Goal: Book appointment/travel/reservation

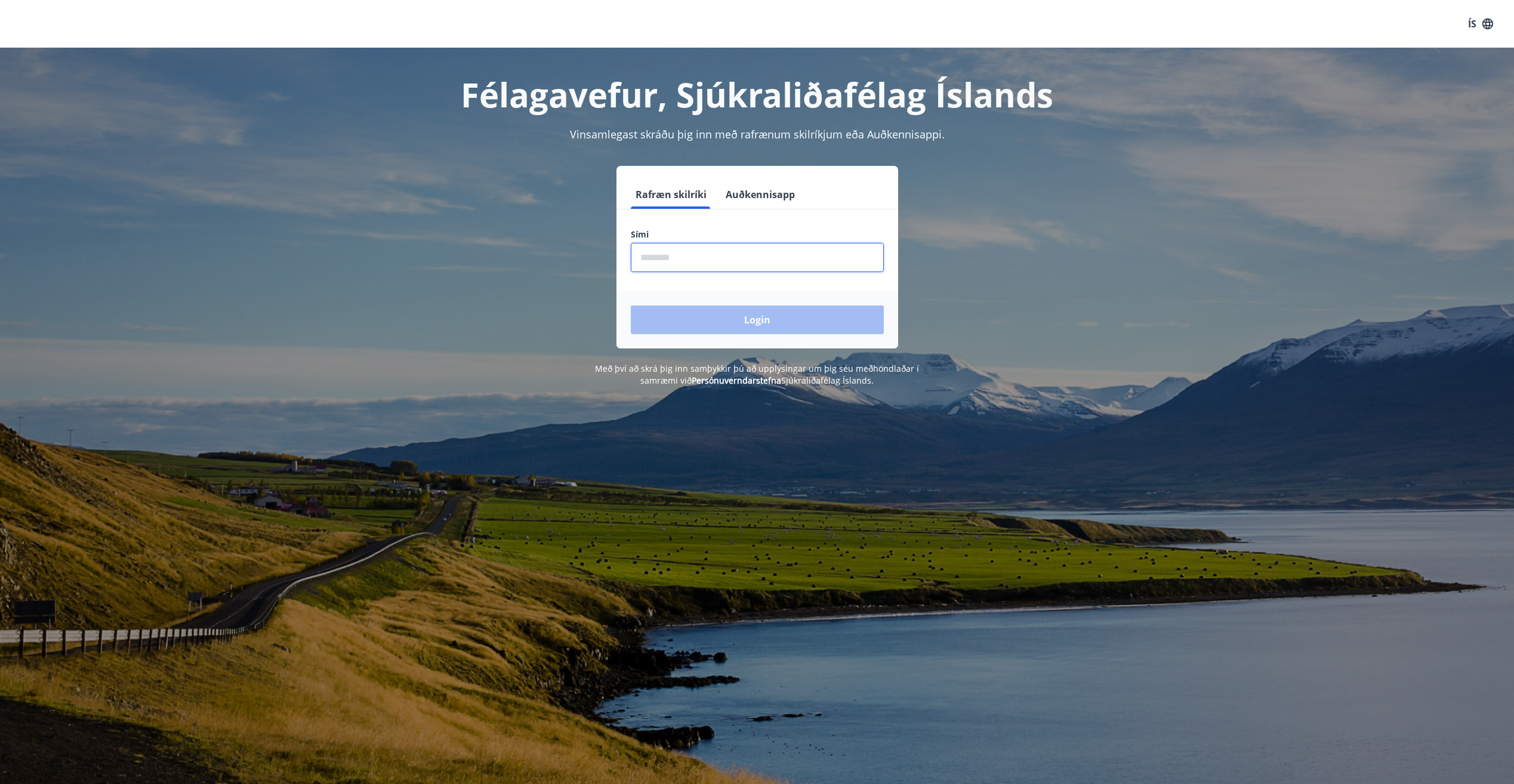
click at [687, 251] on input "phone" at bounding box center [757, 257] width 253 height 30
type input "********"
click at [631, 305] on button "Login" at bounding box center [757, 320] width 253 height 29
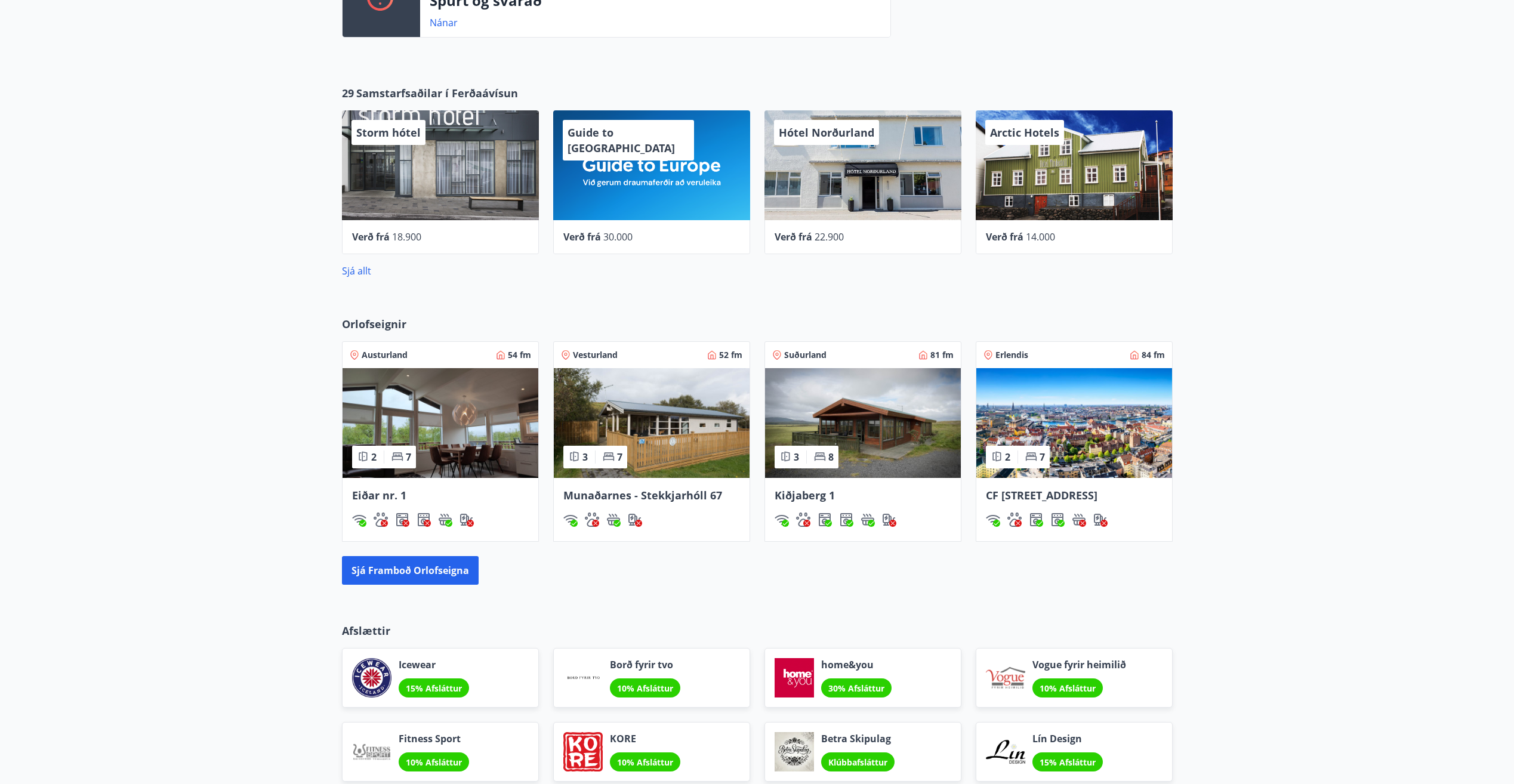
scroll to position [537, 0]
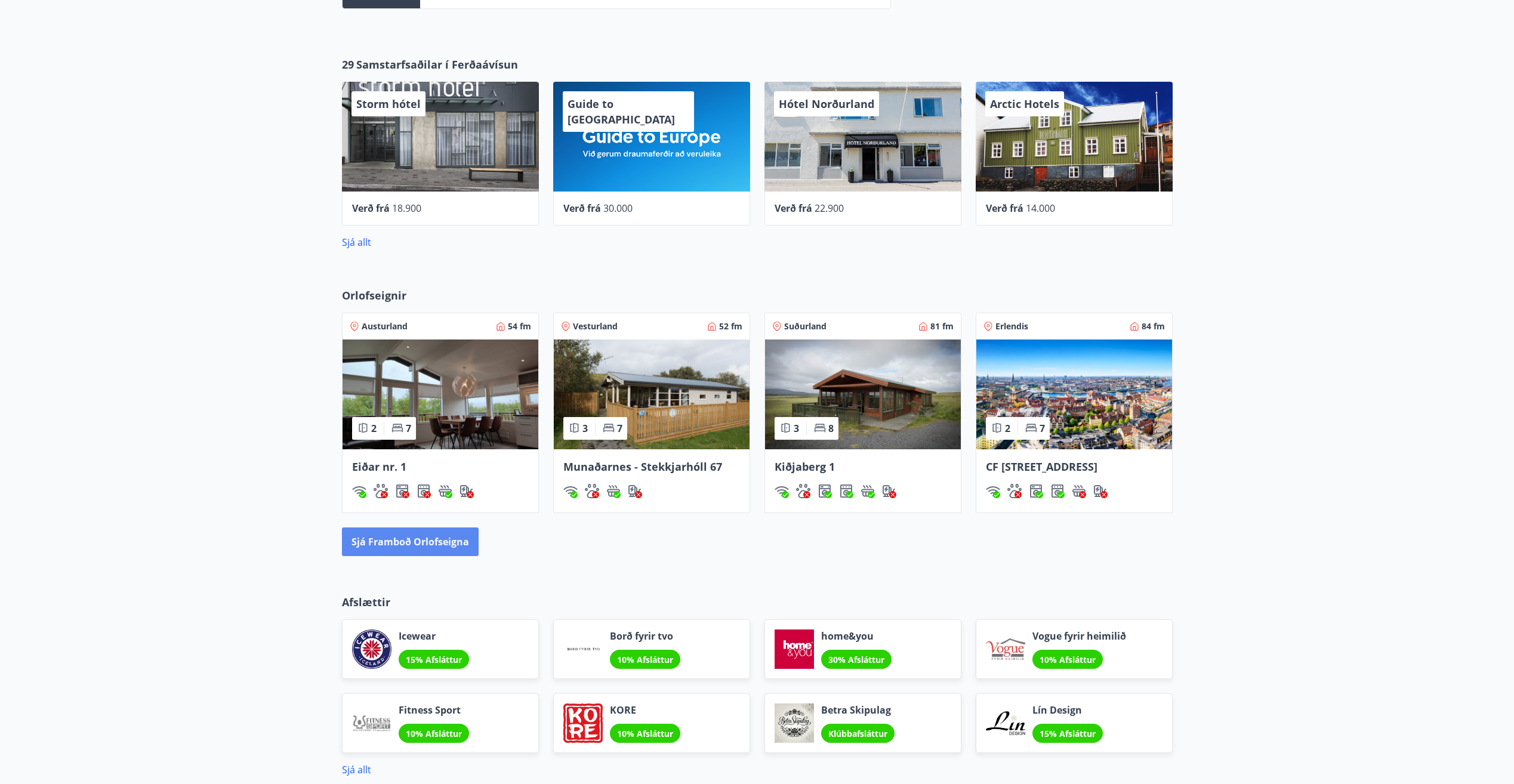
click at [427, 556] on button "Sjá framboð orlofseigna" at bounding box center [410, 542] width 137 height 29
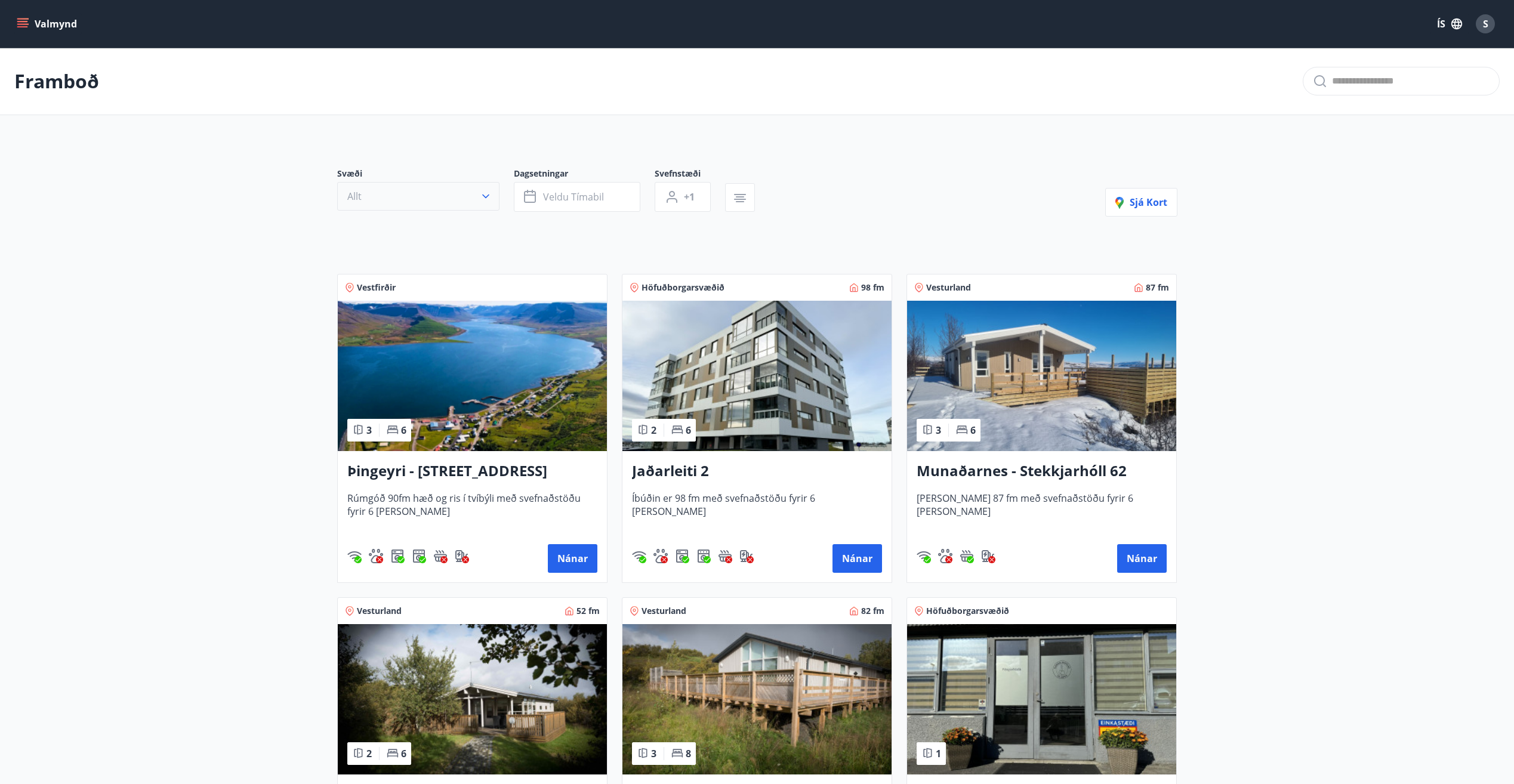
click at [468, 206] on button "Allt" at bounding box center [418, 197] width 162 height 29
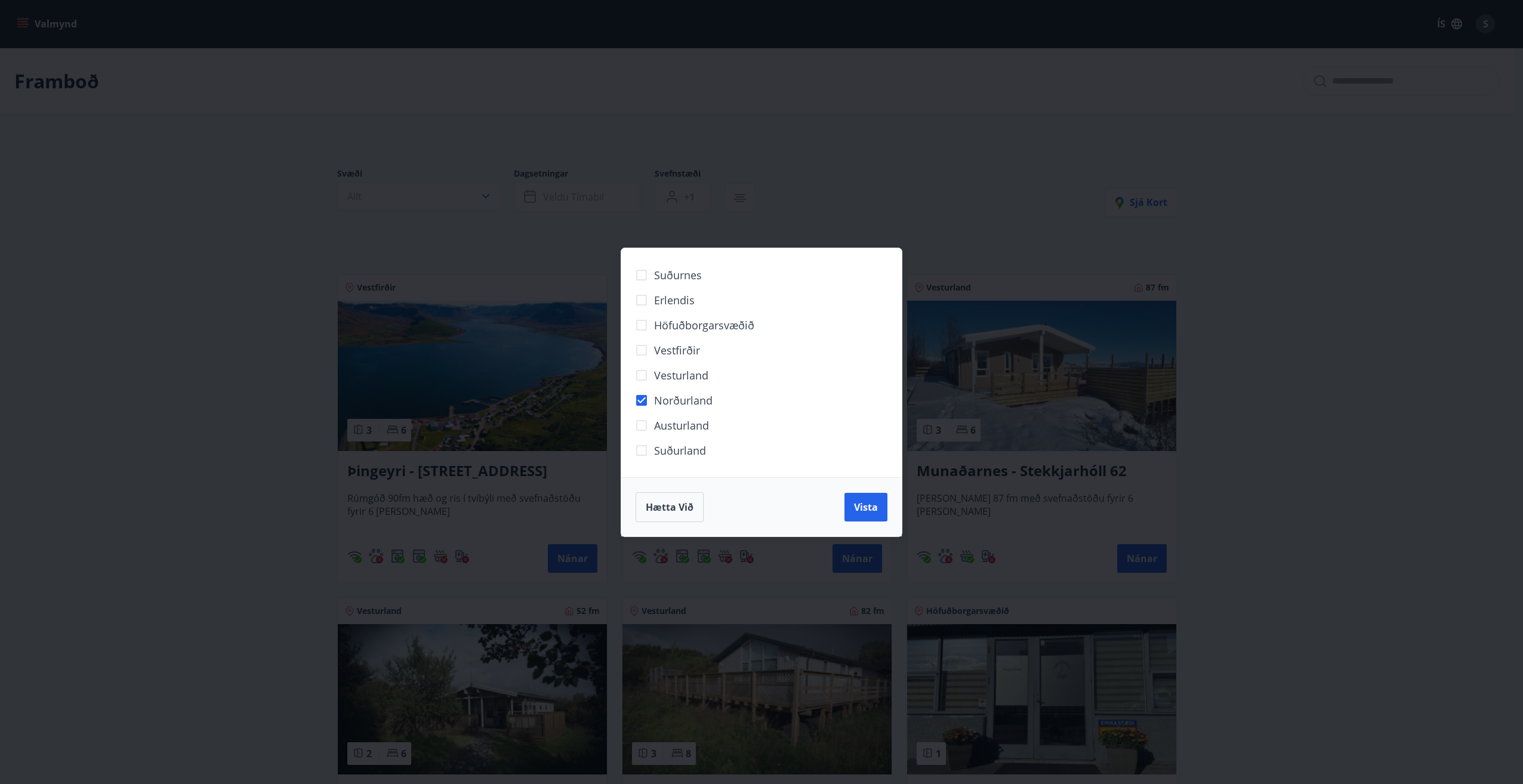
click at [856, 500] on span "Vista" at bounding box center [866, 506] width 24 height 13
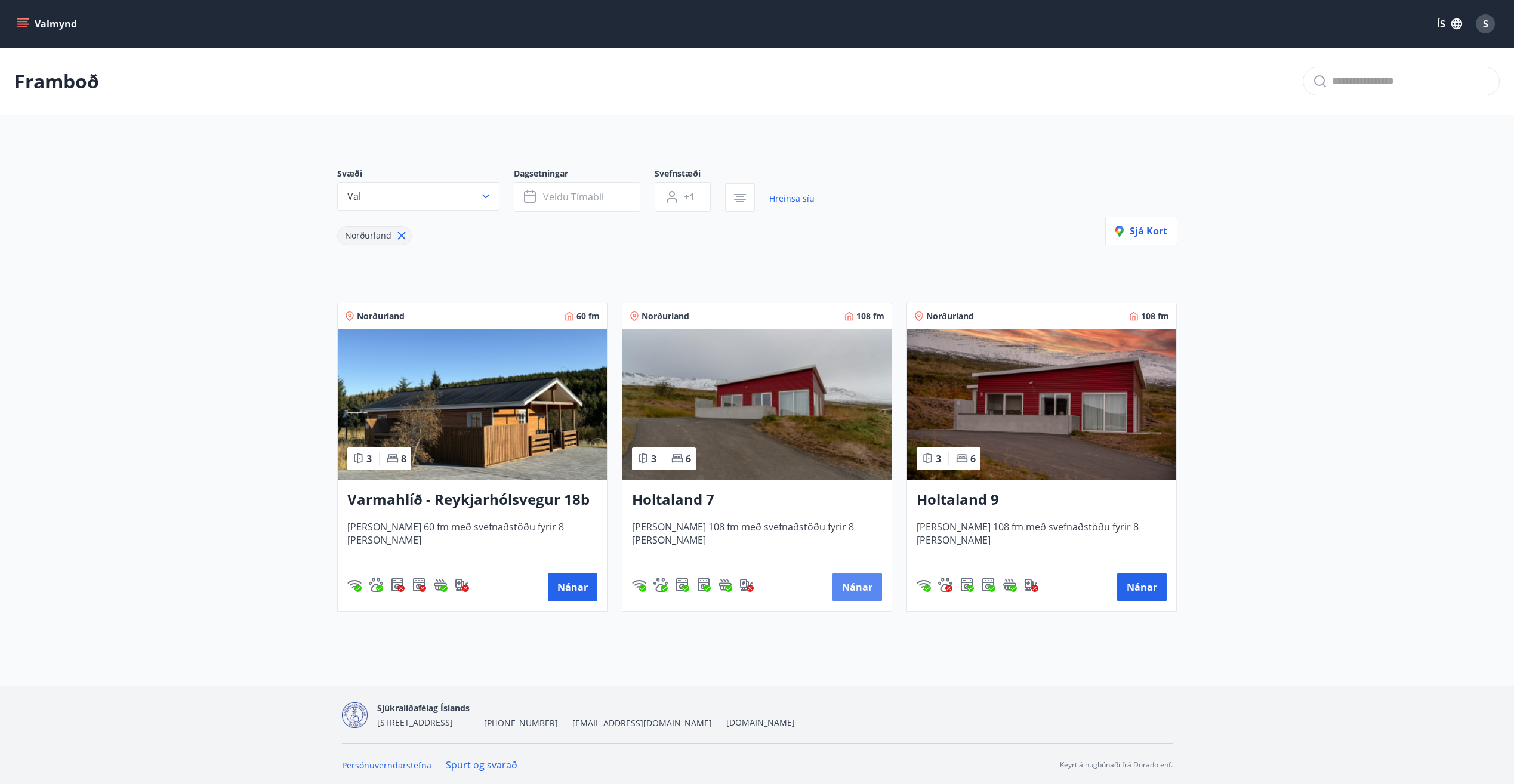
click at [863, 578] on button "Nánar" at bounding box center [856, 587] width 49 height 29
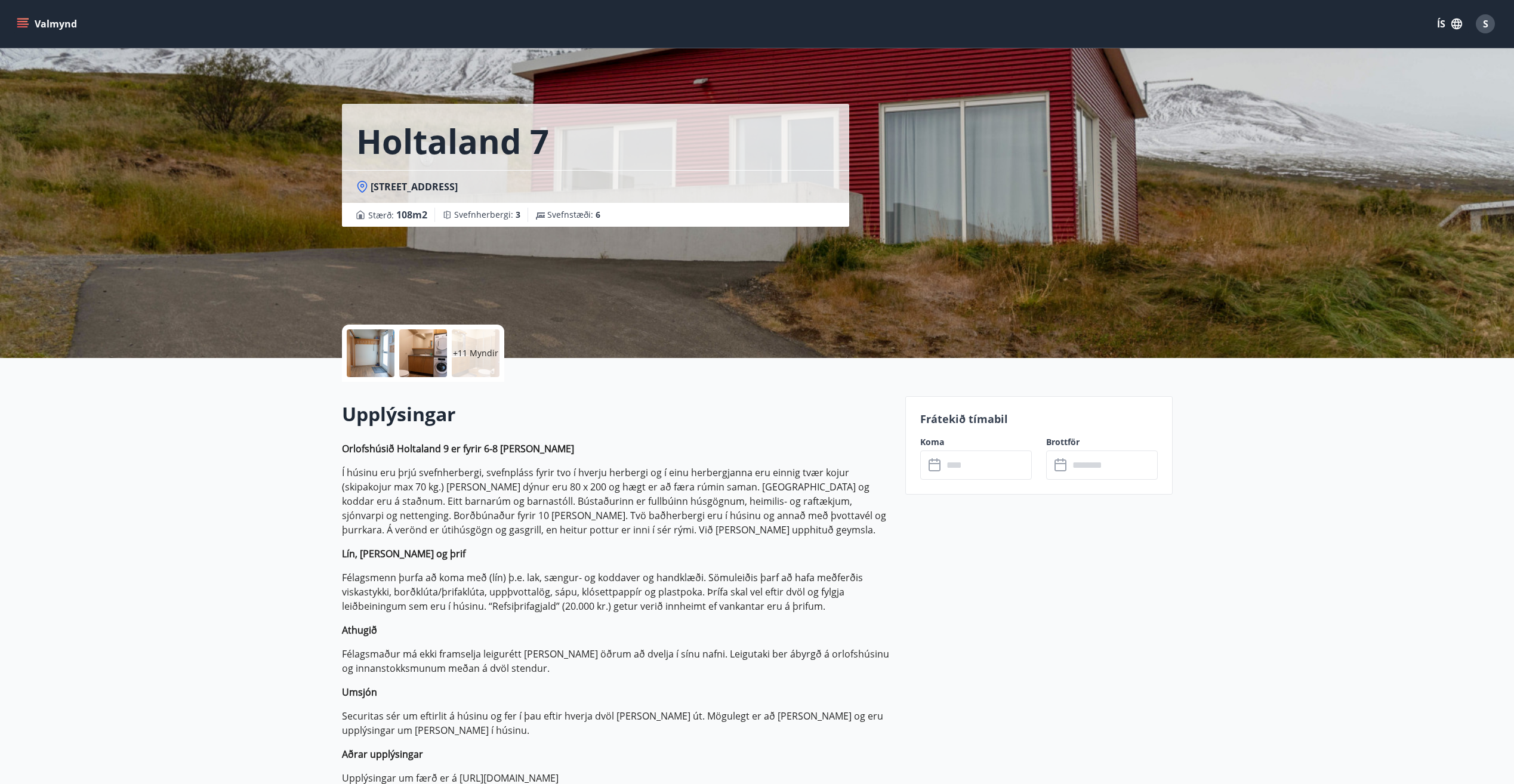
click at [970, 470] on input "text" at bounding box center [987, 464] width 89 height 30
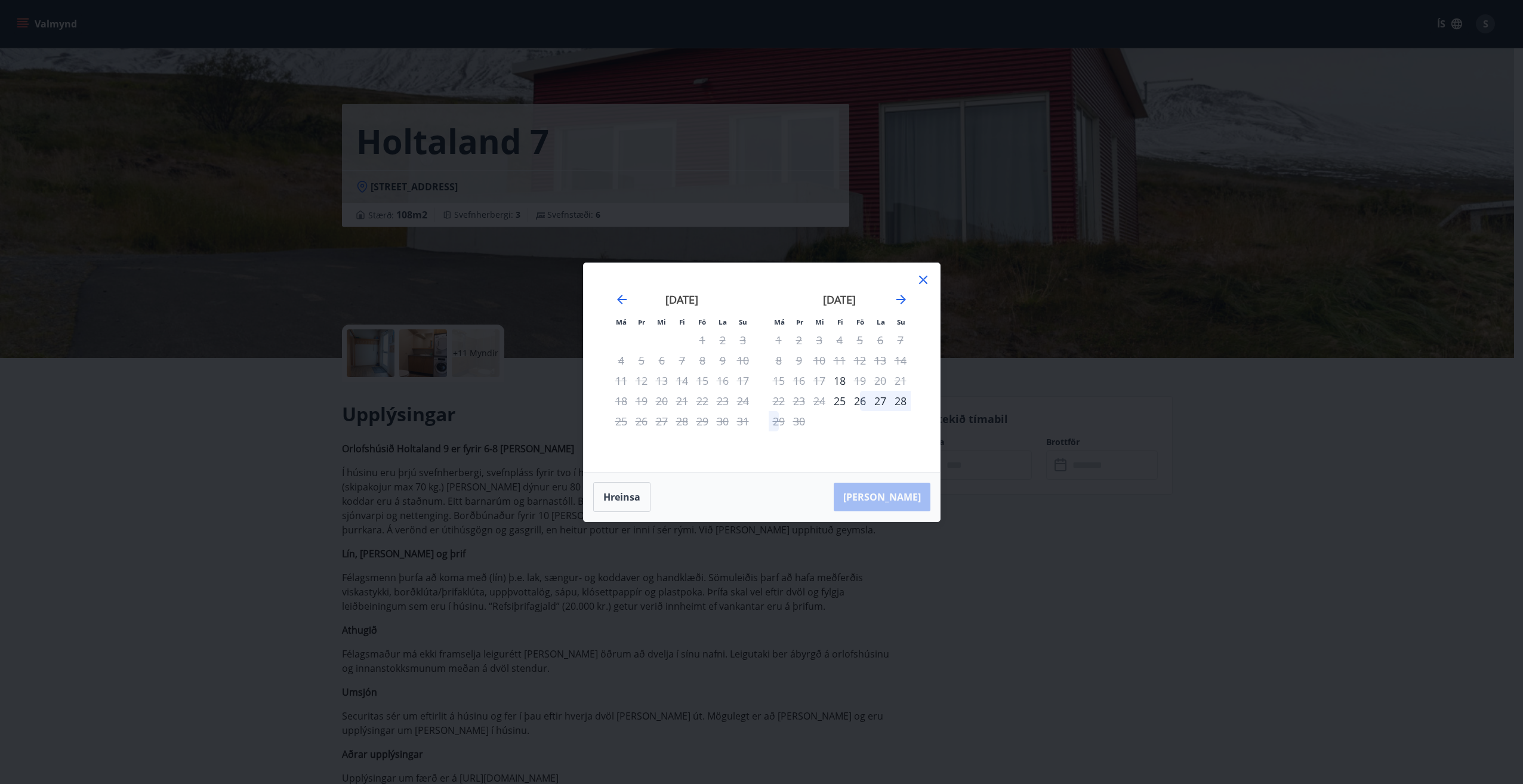
click at [923, 285] on icon at bounding box center [922, 279] width 14 height 14
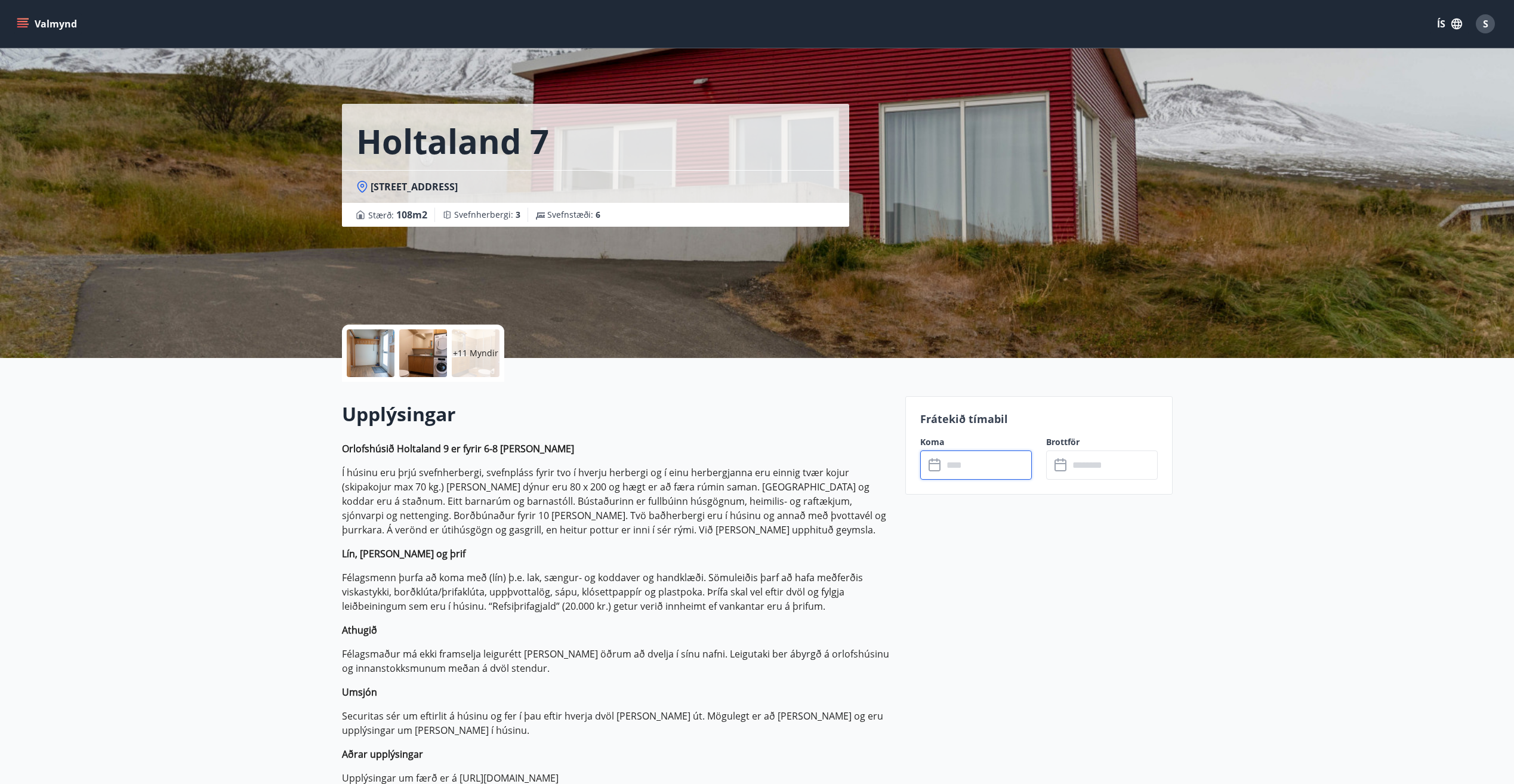
click at [950, 462] on input "text" at bounding box center [987, 464] width 89 height 30
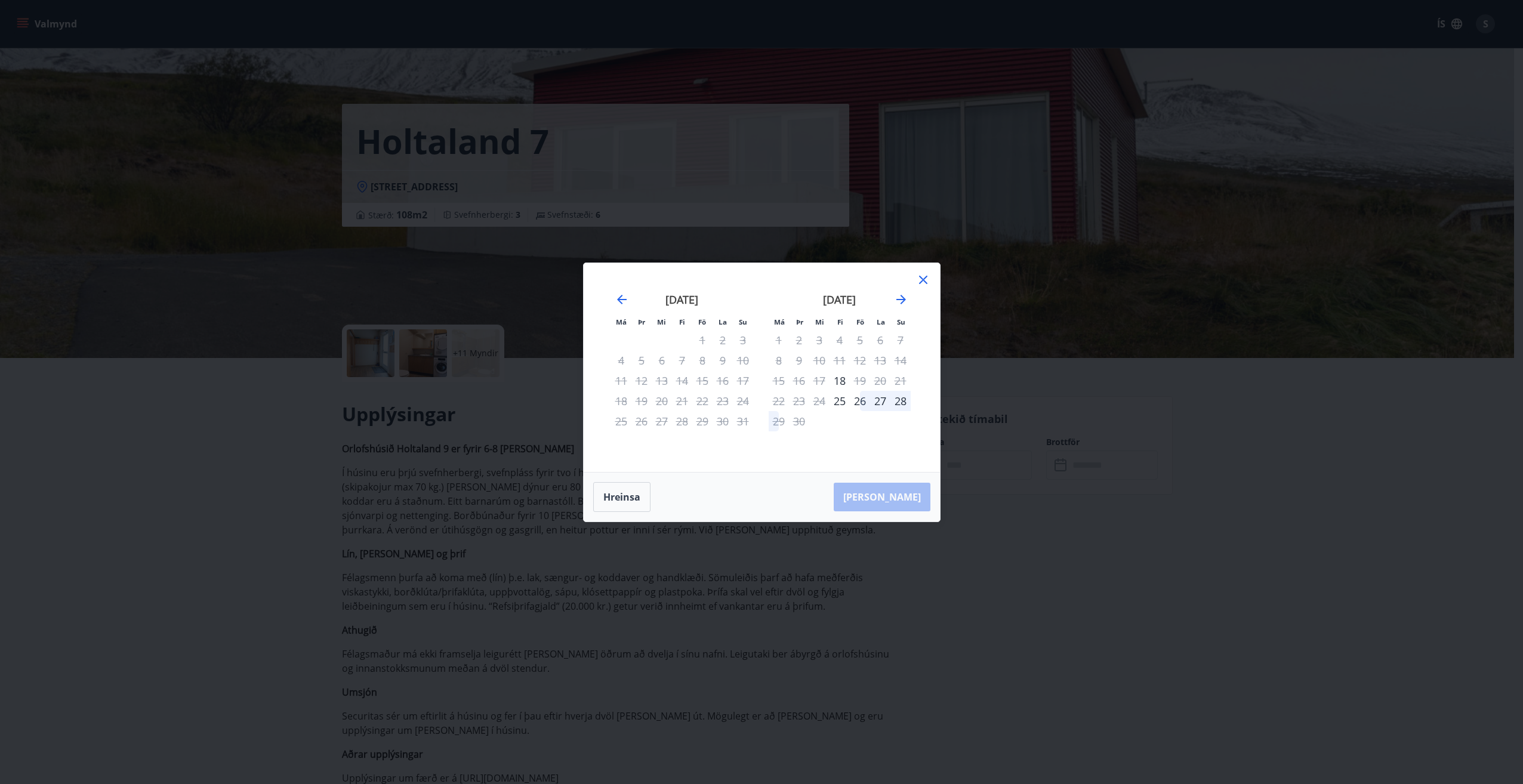
click at [919, 274] on icon at bounding box center [922, 279] width 14 height 14
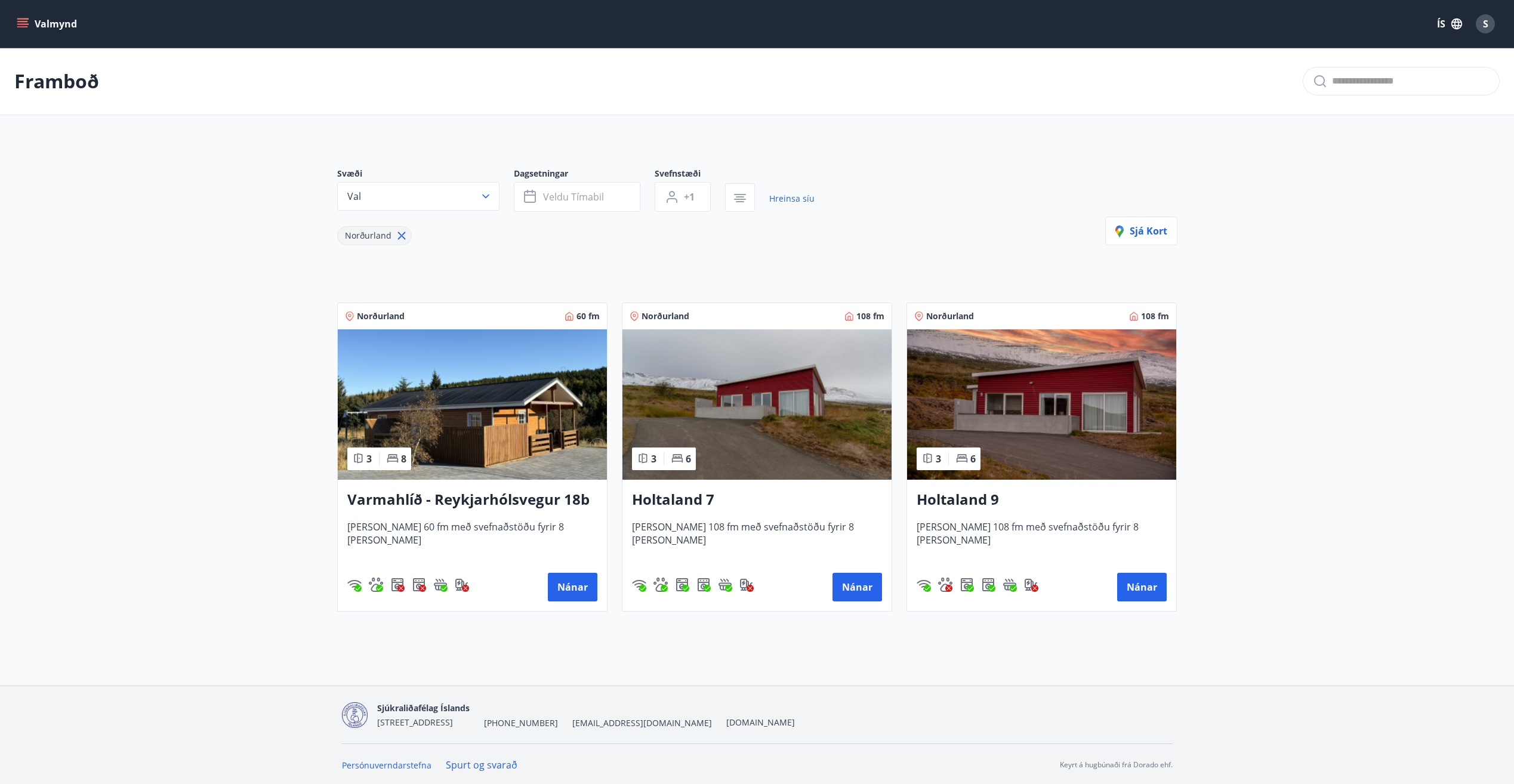
click at [1035, 405] on img at bounding box center [1042, 405] width 269 height 150
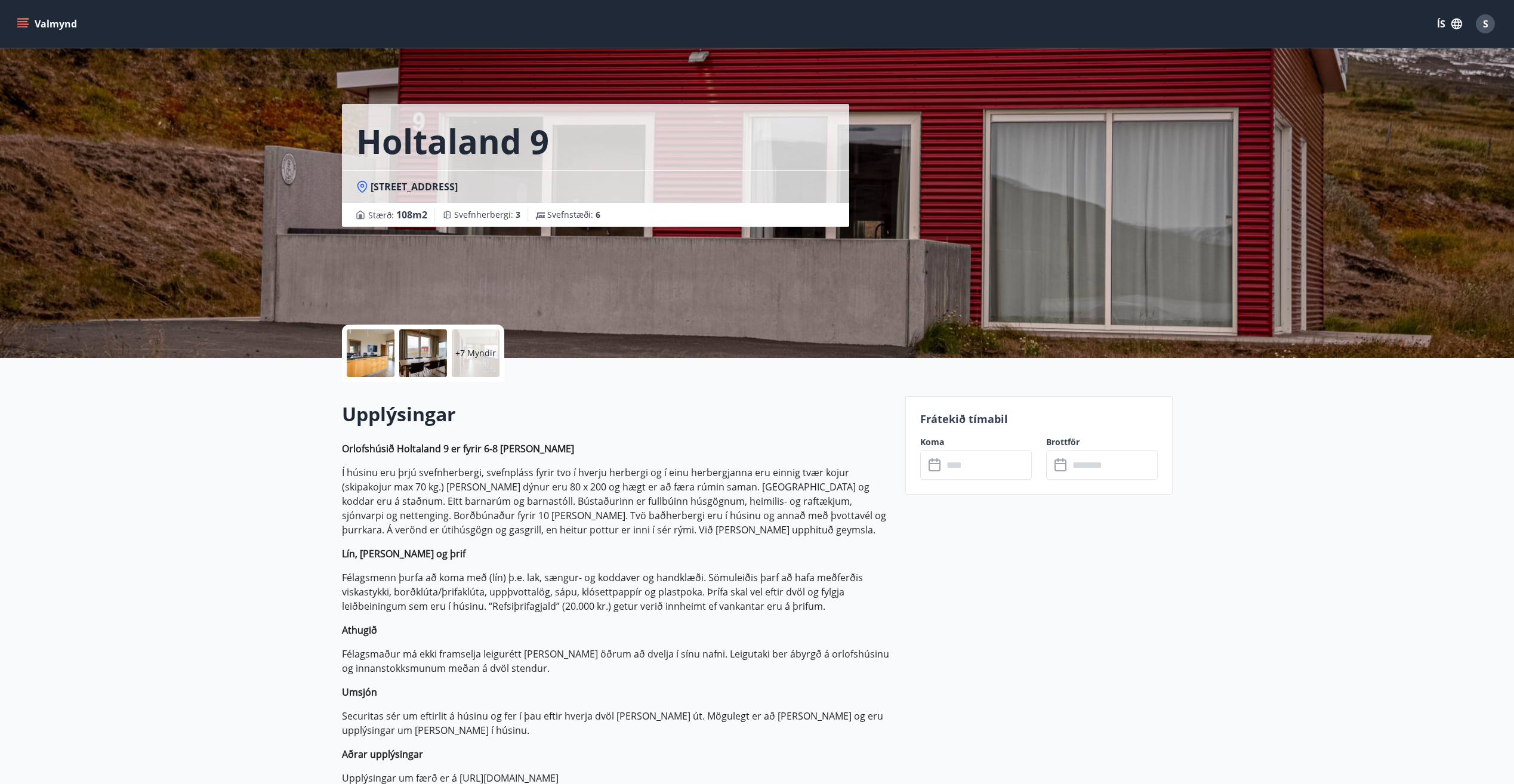
click at [978, 464] on input "text" at bounding box center [987, 464] width 89 height 30
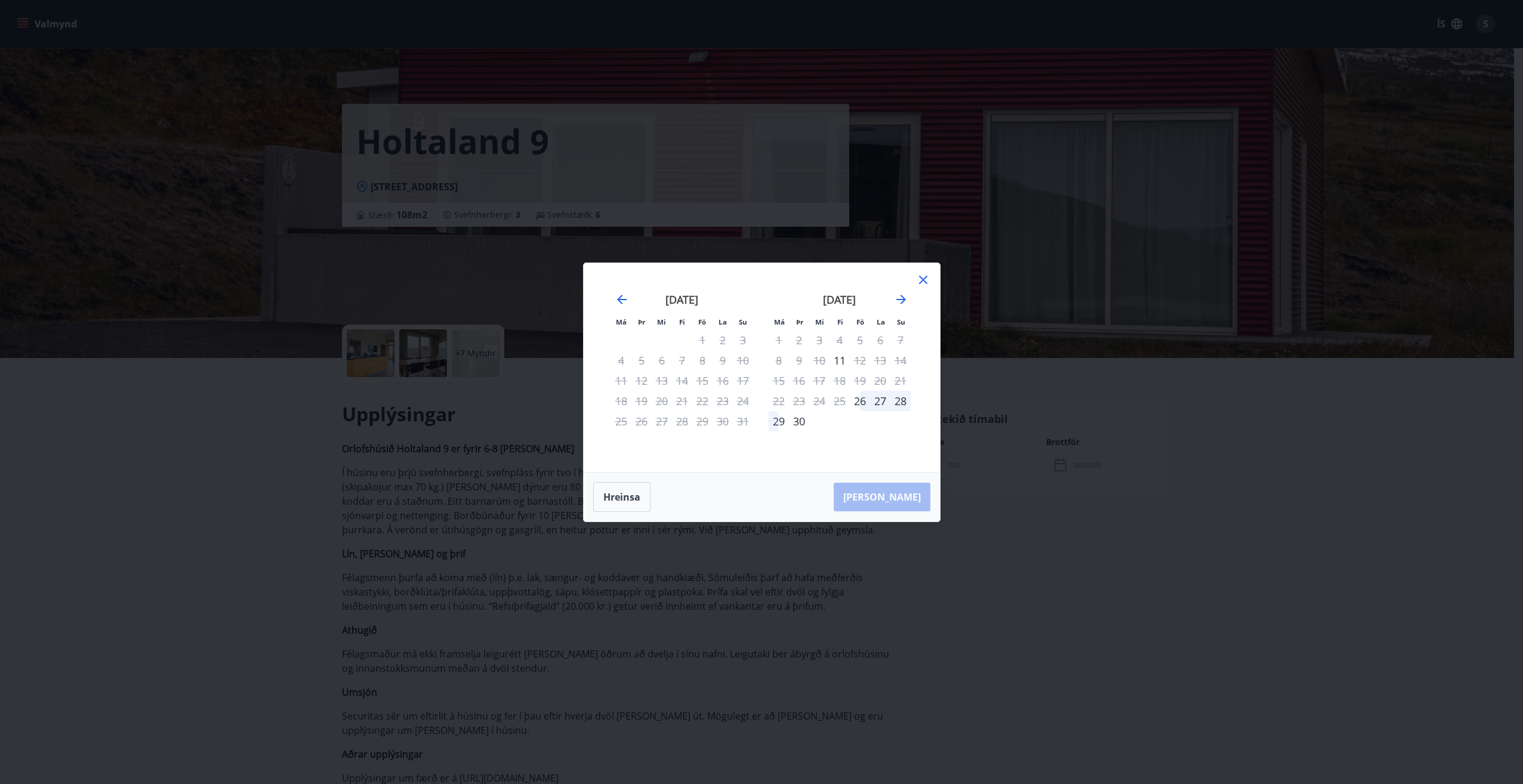
click at [925, 280] on icon at bounding box center [922, 279] width 14 height 14
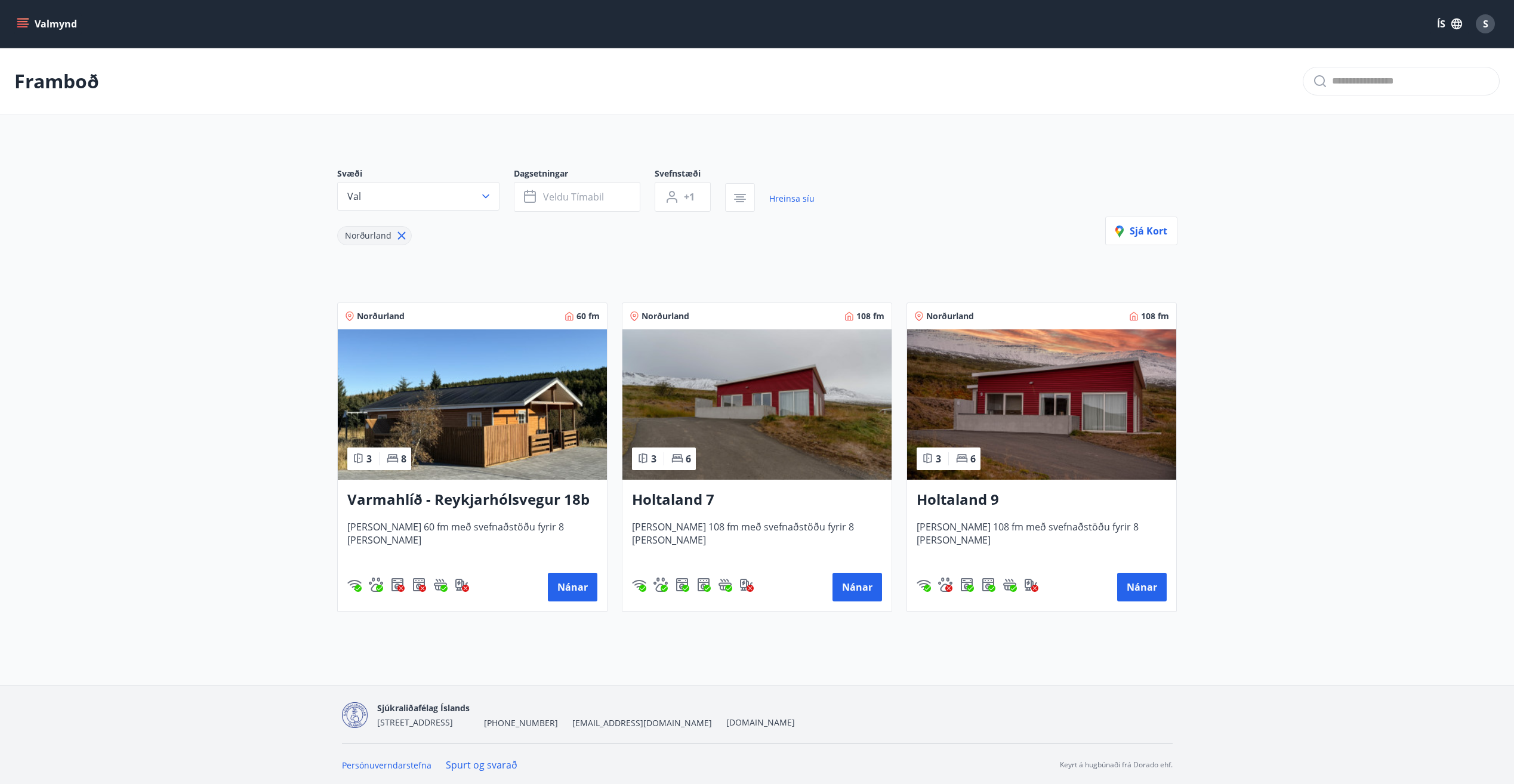
click at [439, 439] on img at bounding box center [472, 405] width 269 height 150
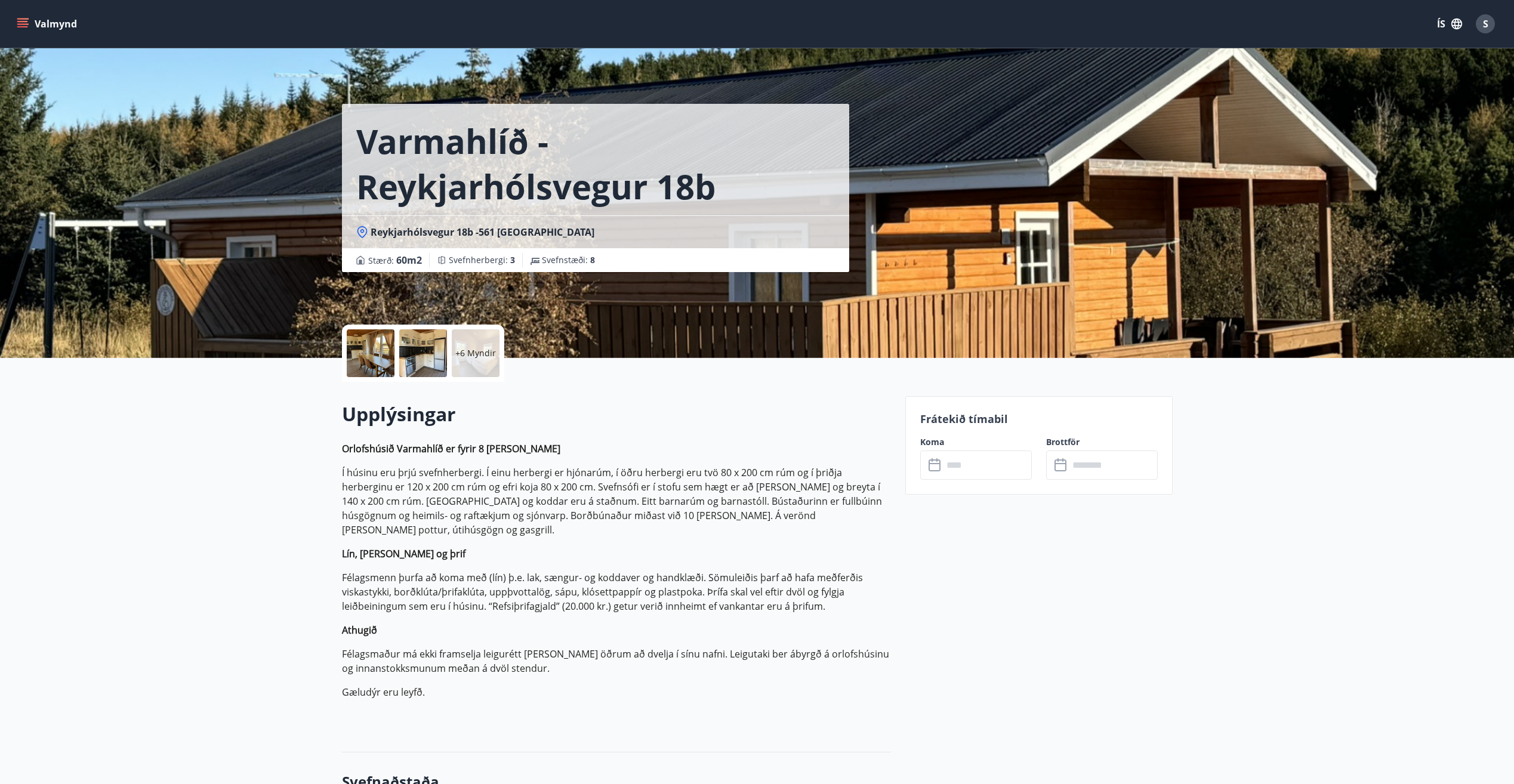
click at [959, 458] on input "text" at bounding box center [987, 464] width 89 height 30
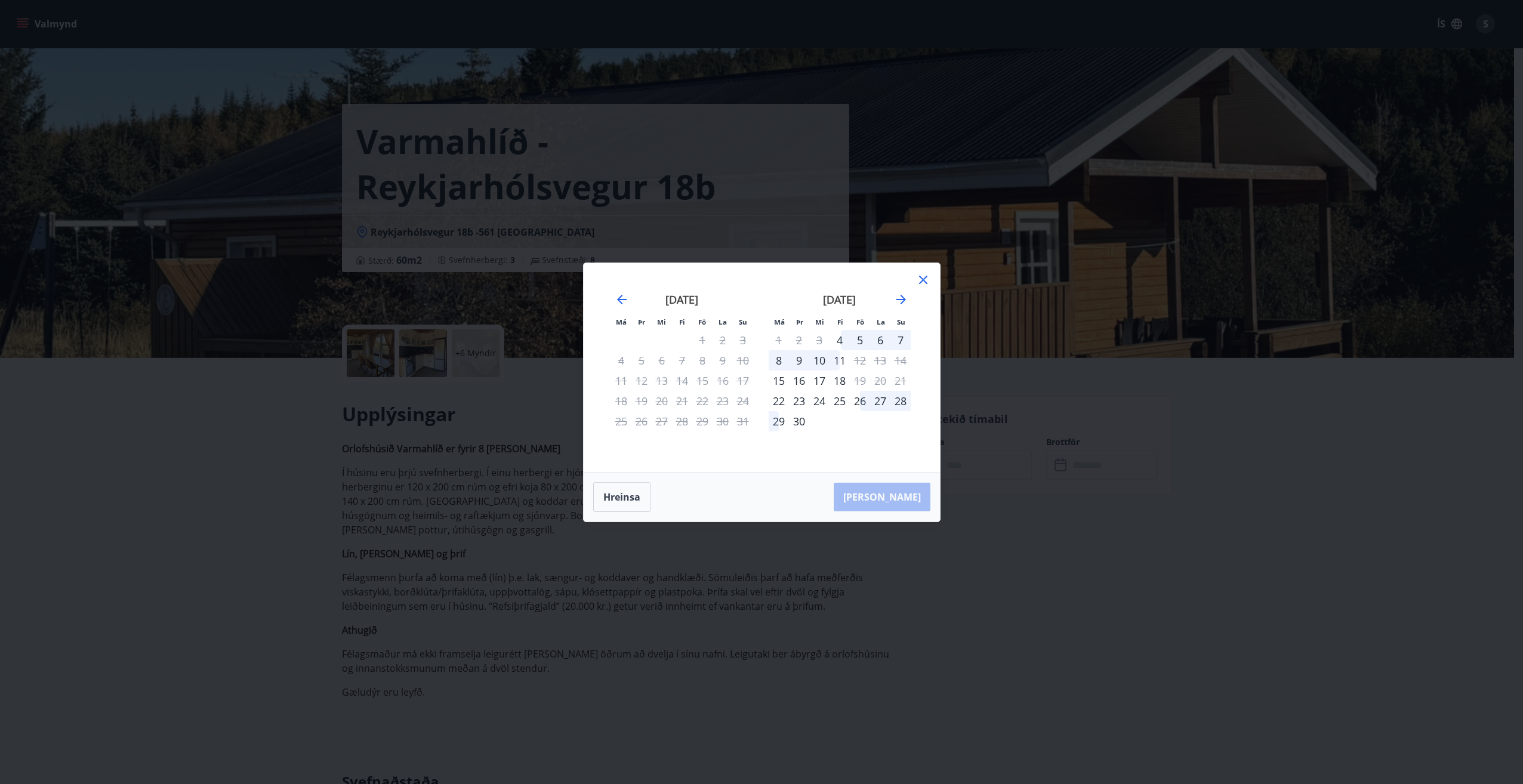
click at [922, 275] on icon at bounding box center [922, 279] width 14 height 14
